Goal: Task Accomplishment & Management: Use online tool/utility

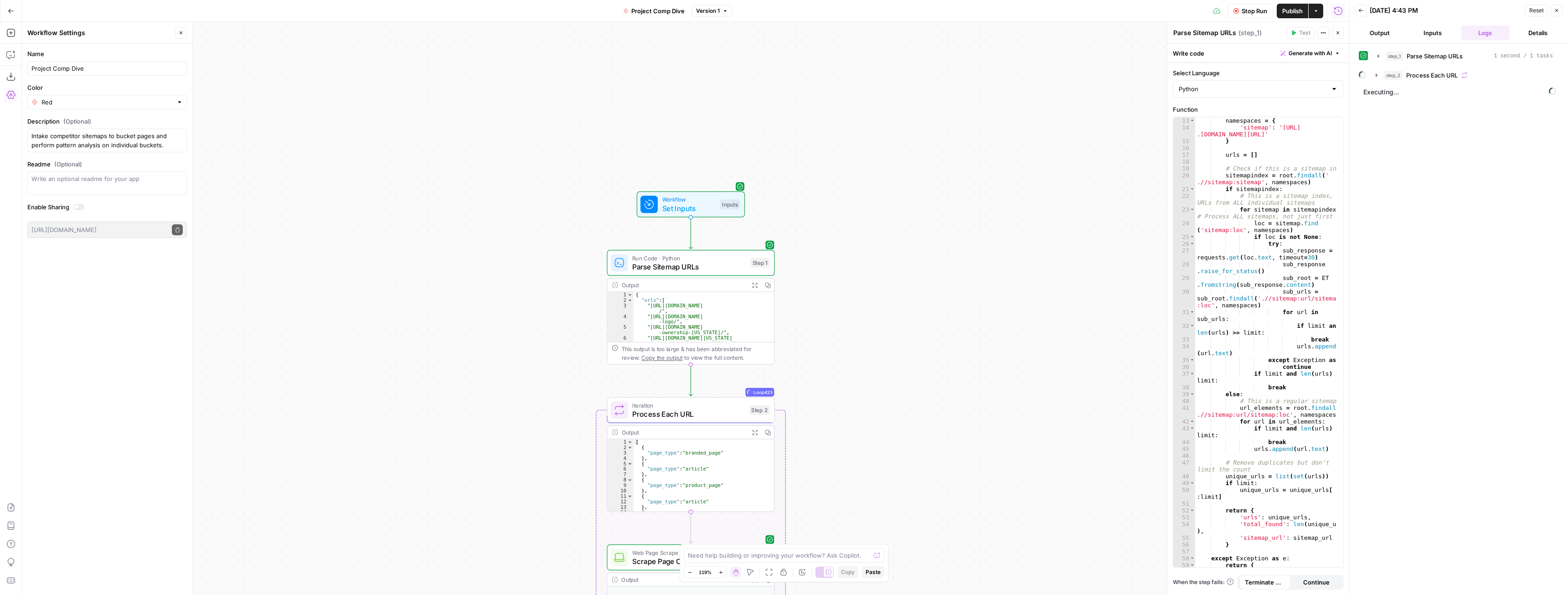
scroll to position [110, 0]
click at [1372, 76] on button "step_2 Process Each URL" at bounding box center [1464, 76] width 188 height 15
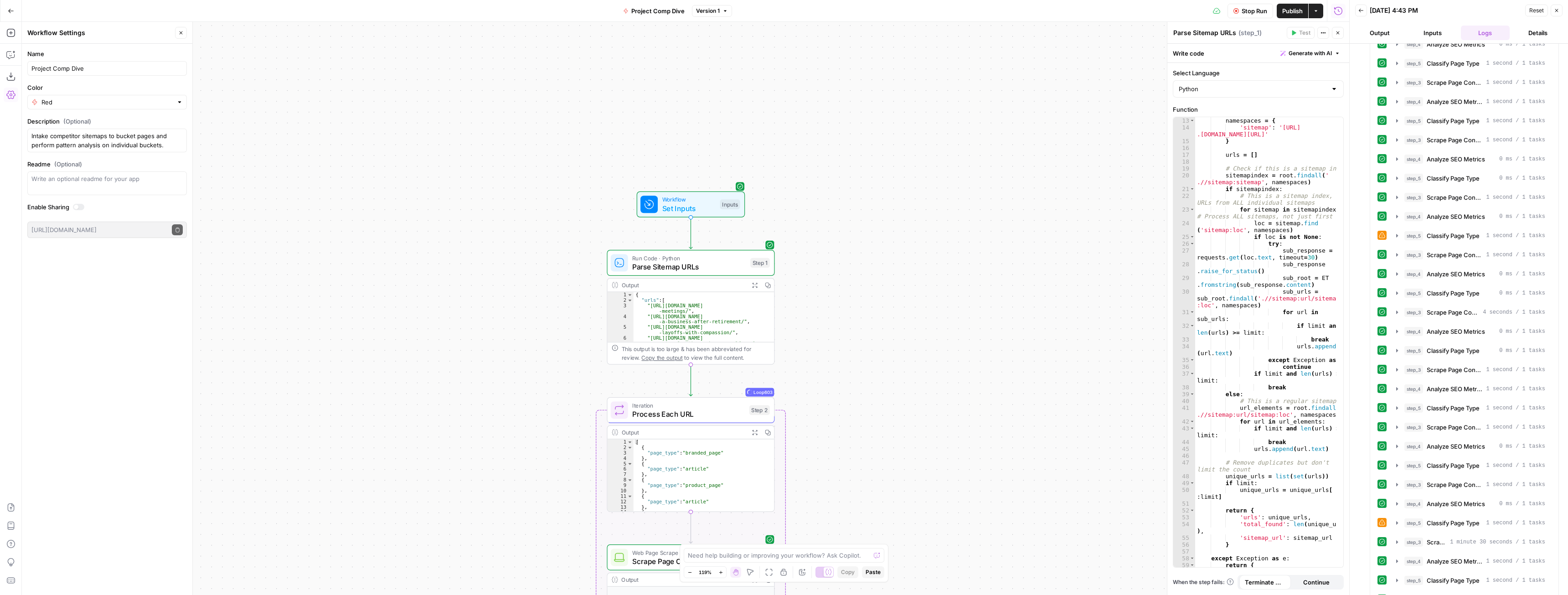
scroll to position [23819, 0]
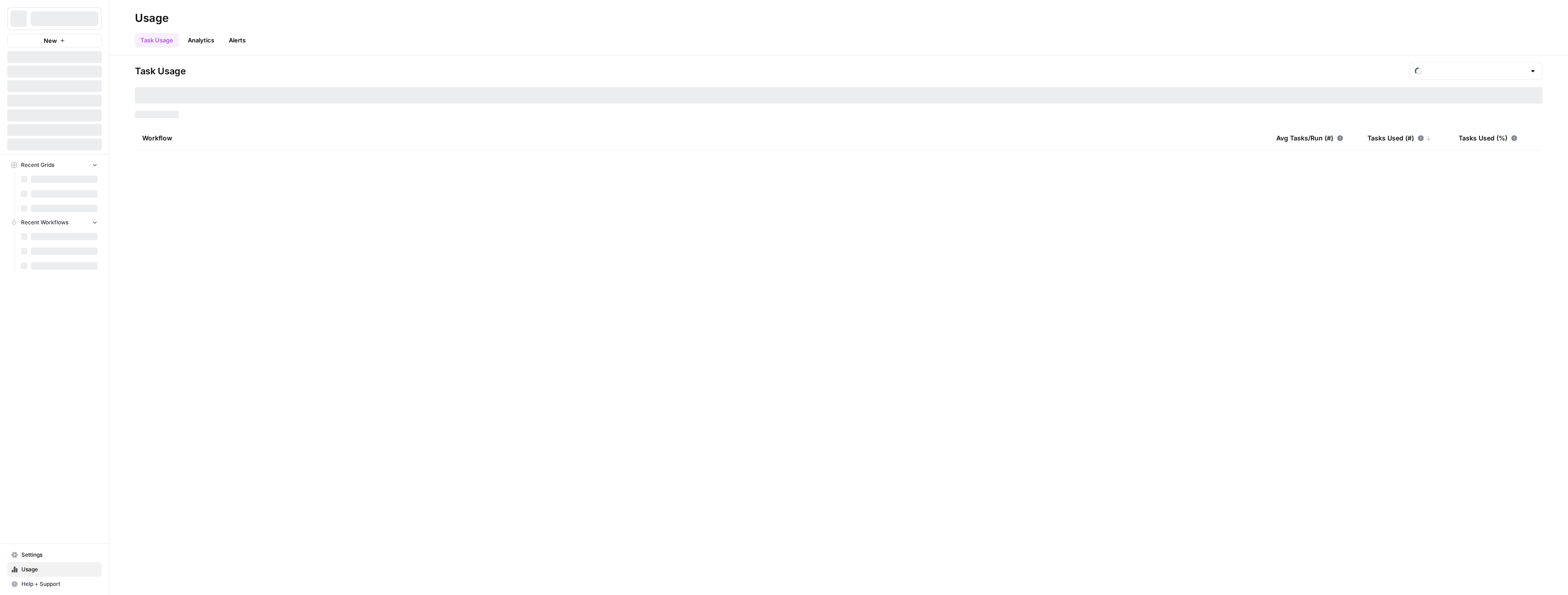
type input "September Tasks"
